Goal: Information Seeking & Learning: Learn about a topic

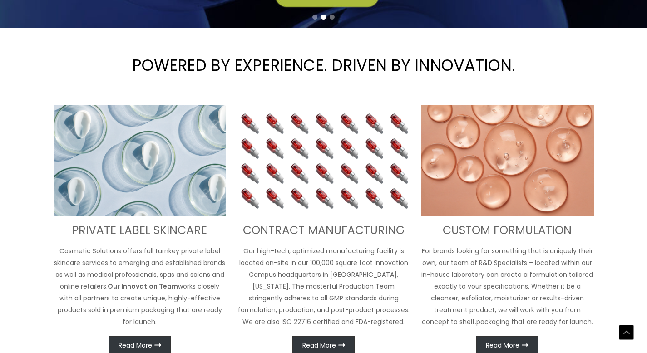
scroll to position [229, 0]
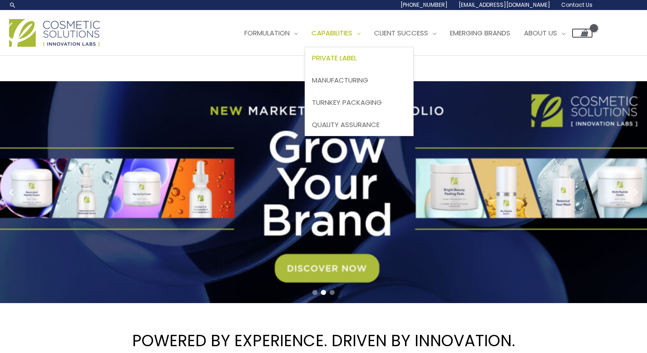
click at [312, 63] on span "Private Label" at bounding box center [334, 58] width 45 height 10
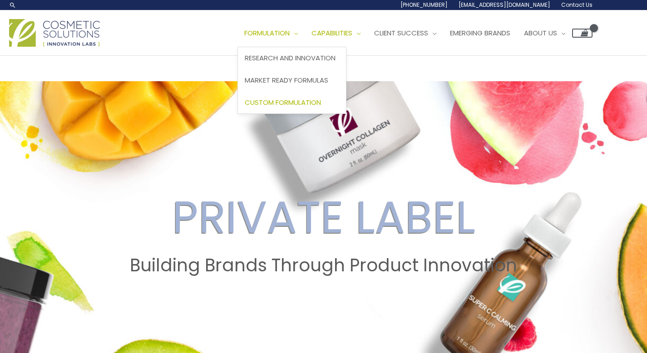
click at [245, 107] on span "Custom Formulation" at bounding box center [283, 103] width 76 height 10
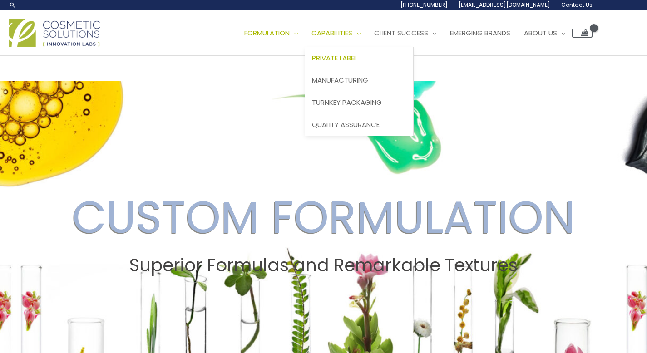
click at [312, 63] on span "Private Label" at bounding box center [334, 58] width 45 height 10
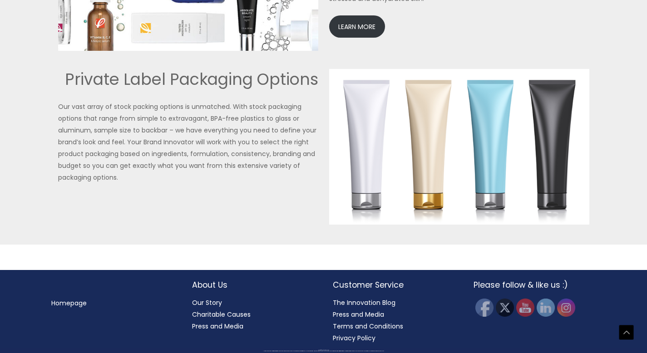
scroll to position [2482, 0]
click at [368, 38] on link "LEARN MORE" at bounding box center [357, 26] width 56 height 22
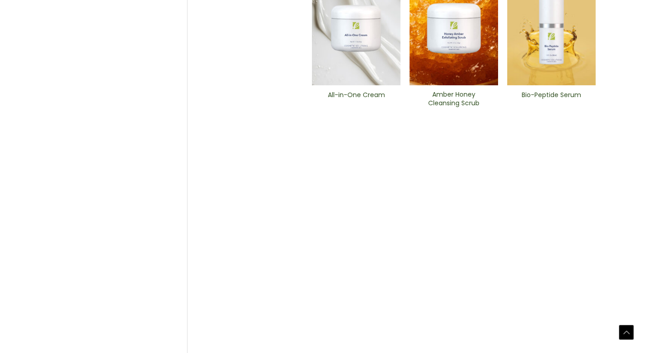
scroll to position [534, 0]
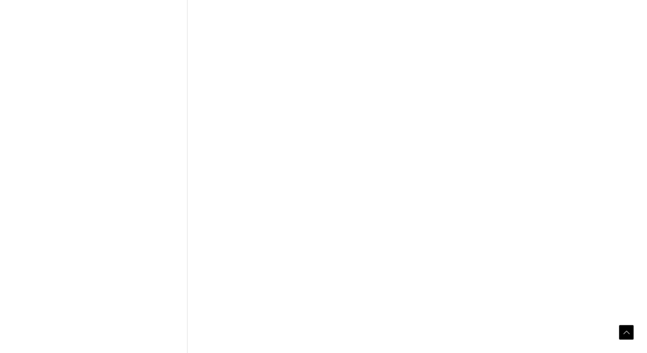
scroll to position [520, 0]
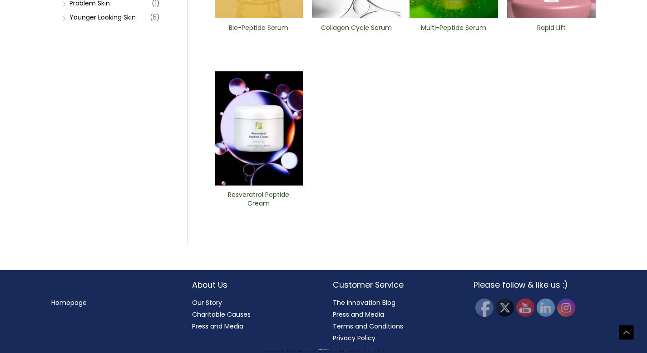
scroll to position [581, 0]
click at [90, 8] on link "Problem Skin" at bounding box center [89, 3] width 40 height 9
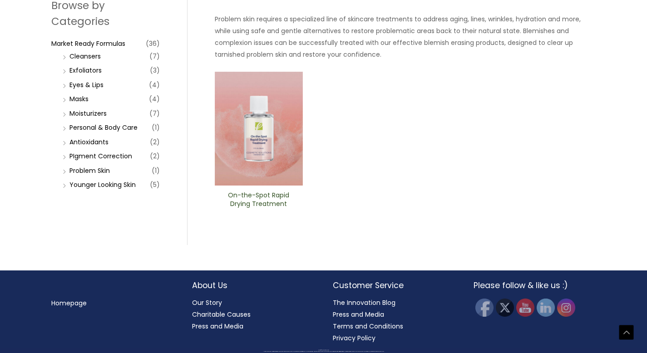
scroll to position [531, 0]
click at [108, 147] on link "Antioxidants" at bounding box center [88, 141] width 39 height 9
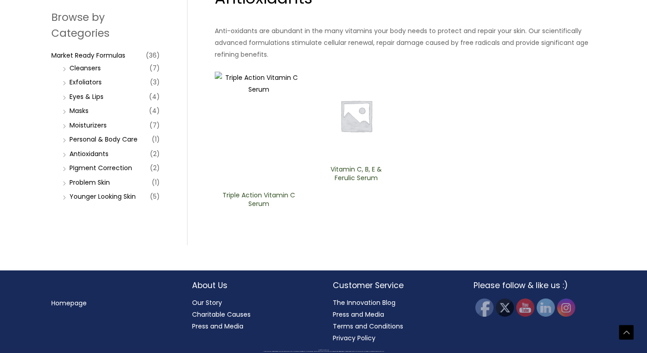
scroll to position [522, 0]
click at [105, 144] on link "Personal & Body Care" at bounding box center [103, 139] width 68 height 9
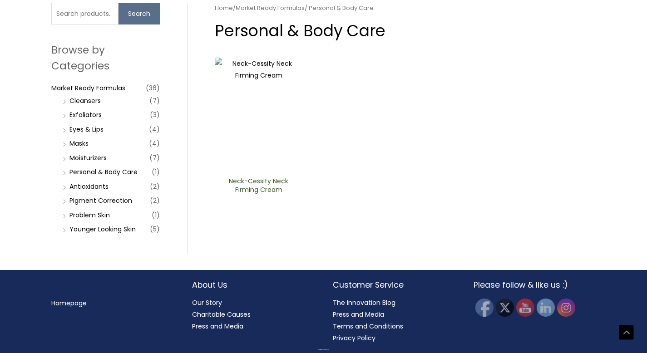
scroll to position [477, 0]
click at [93, 162] on link "Moisturizers" at bounding box center [87, 157] width 37 height 9
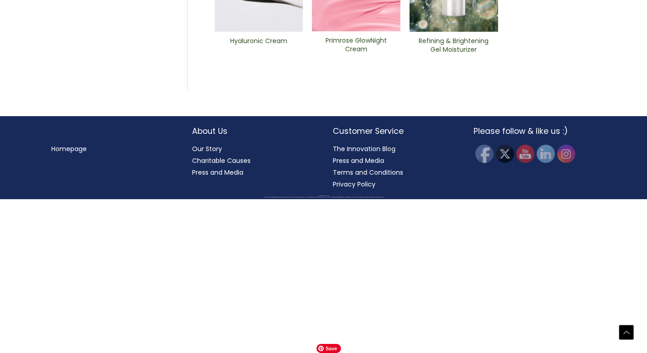
scroll to position [512, 0]
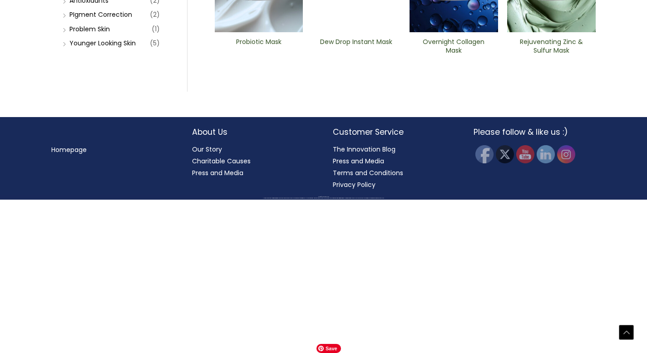
scroll to position [500, 0]
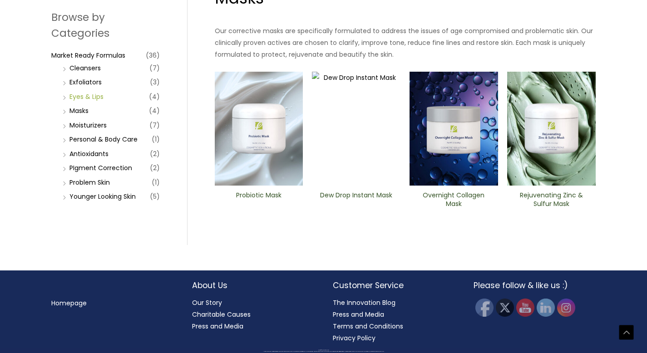
click at [88, 101] on link "Eyes & Lips" at bounding box center [86, 96] width 34 height 9
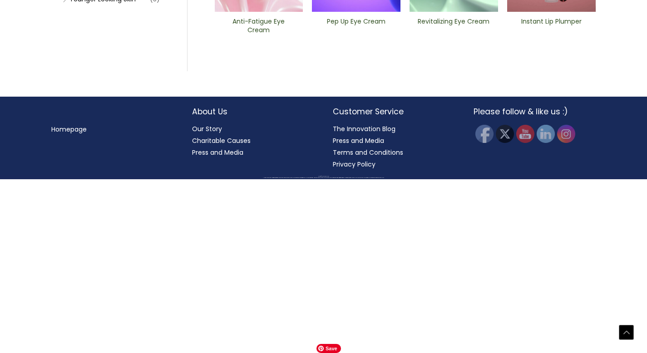
scroll to position [544, 0]
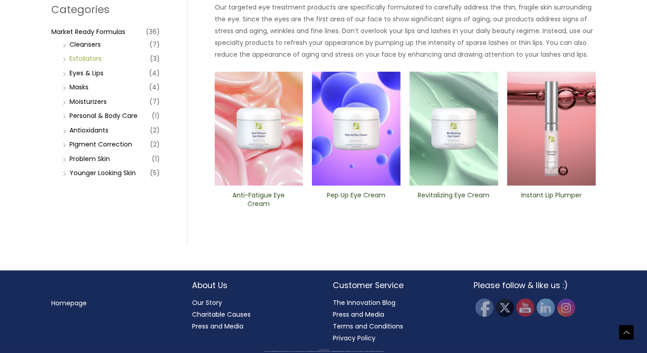
click at [95, 57] on link "Exfoliators" at bounding box center [85, 58] width 32 height 9
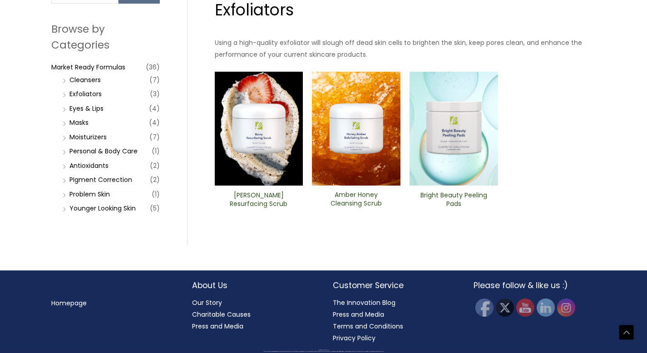
scroll to position [478, 0]
click at [79, 84] on link "Cleansers" at bounding box center [84, 79] width 31 height 9
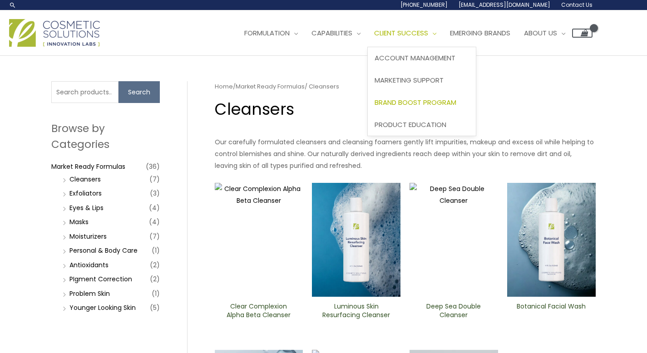
click at [374, 107] on span "Brand Boost Program" at bounding box center [415, 103] width 82 height 10
click at [385, 129] on span "Product Education" at bounding box center [410, 125] width 72 height 10
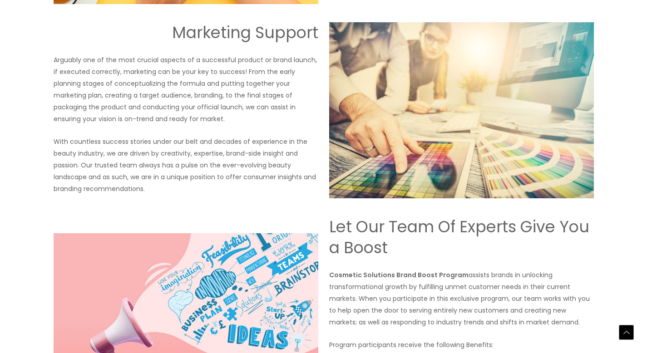
scroll to position [761, 0]
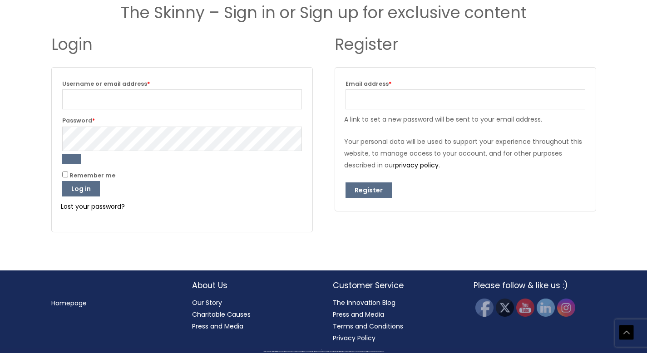
scroll to position [1148, 0]
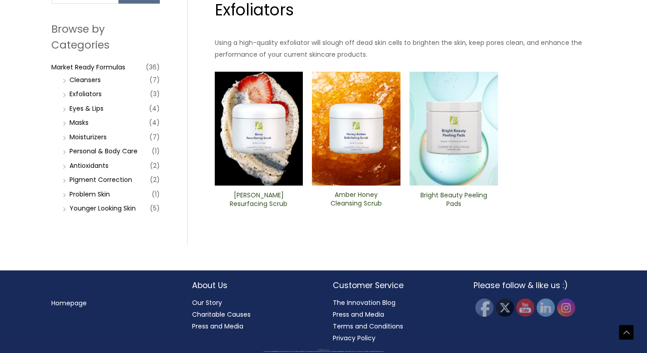
scroll to position [310, 0]
